Goal: Transaction & Acquisition: Purchase product/service

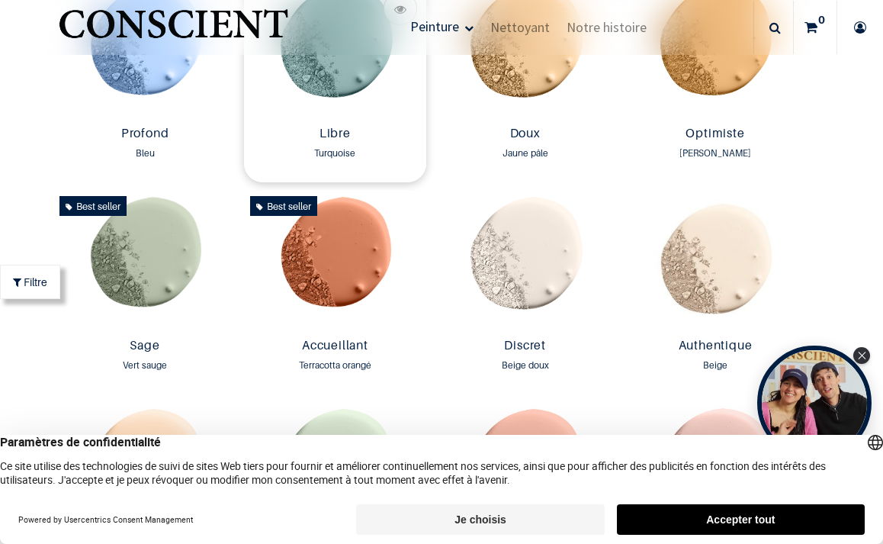
scroll to position [1077, 0]
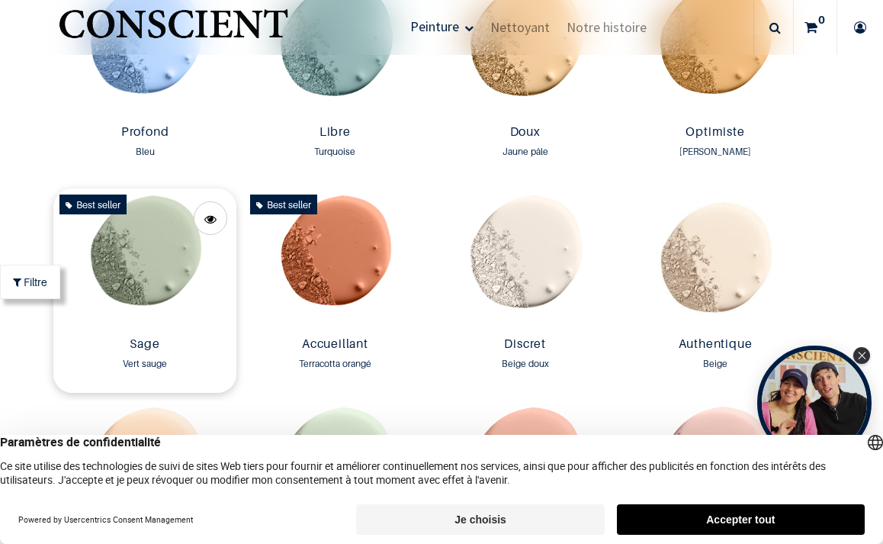
click at [168, 244] on img at bounding box center [144, 259] width 182 height 142
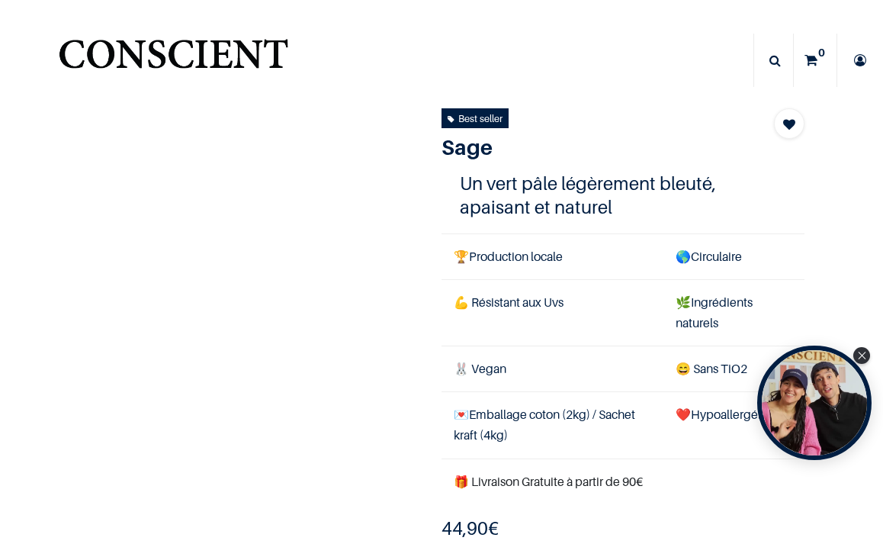
scroll to position [100, 0]
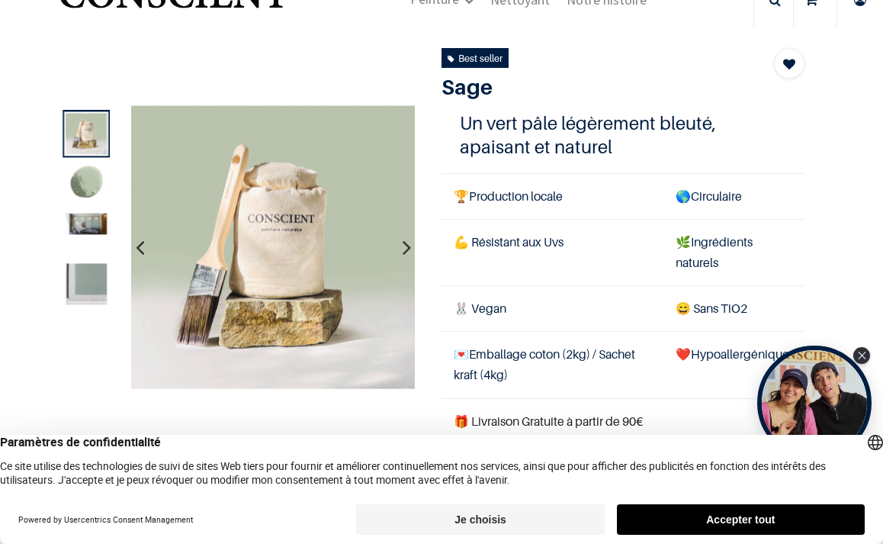
scroll to position [62, 0]
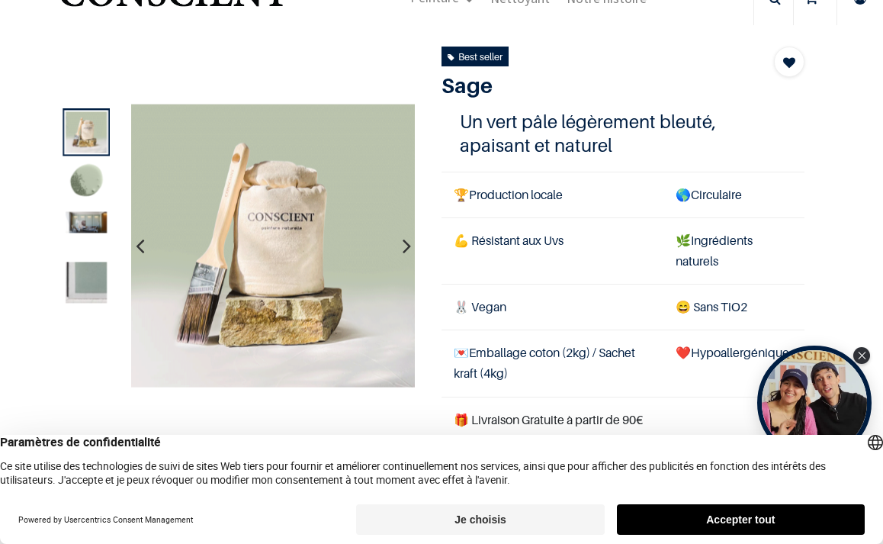
click at [405, 244] on icon "button" at bounding box center [407, 245] width 8 height 41
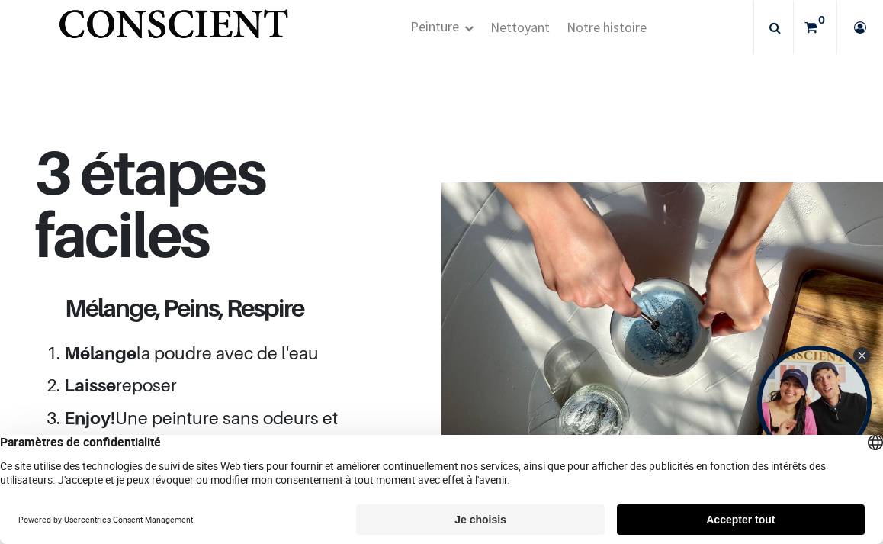
scroll to position [1312, 0]
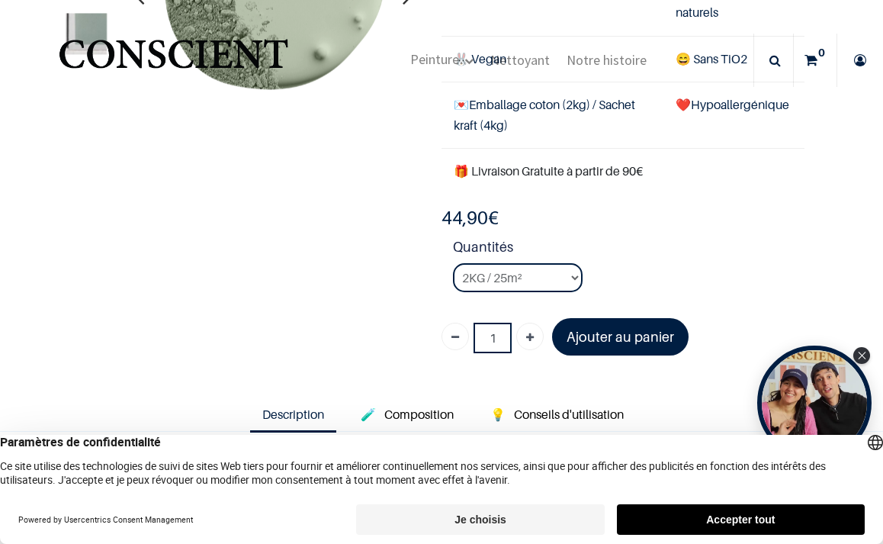
scroll to position [193, 0]
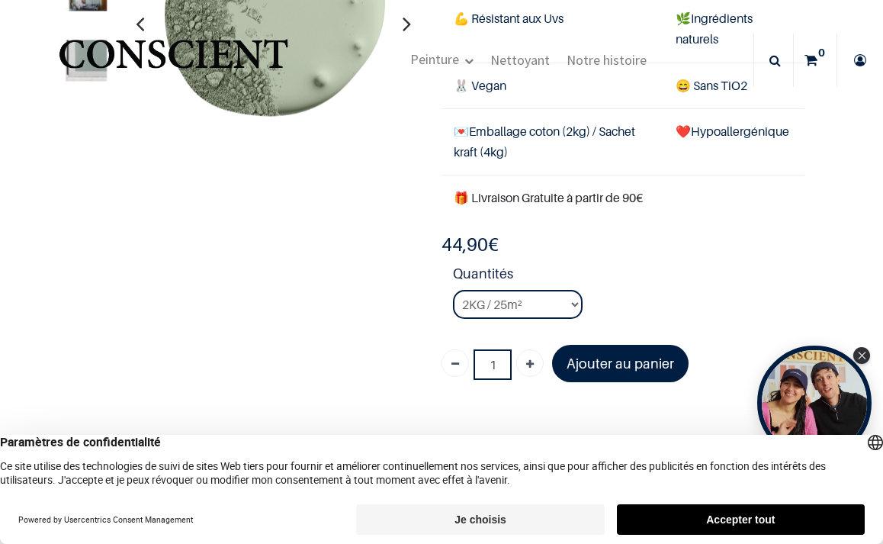
scroll to position [117, 0]
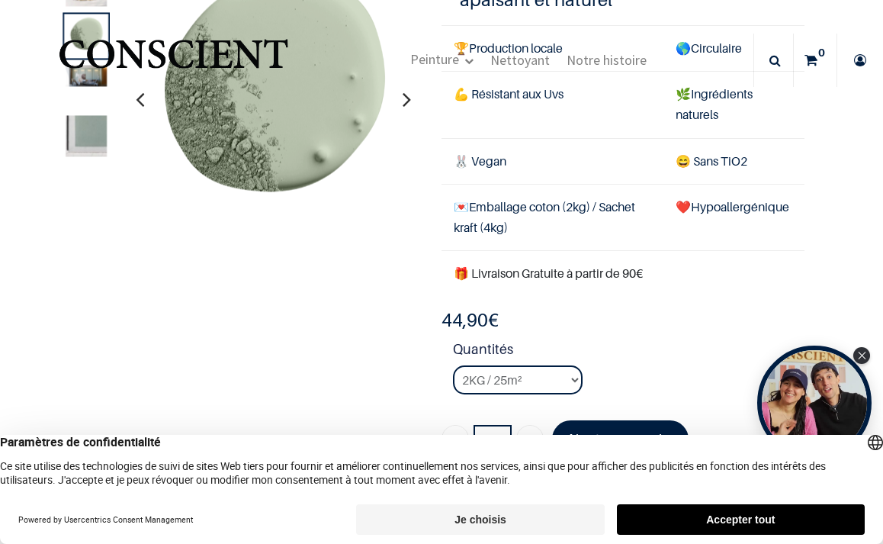
scroll to position [121, 0]
